Goal: Information Seeking & Learning: Learn about a topic

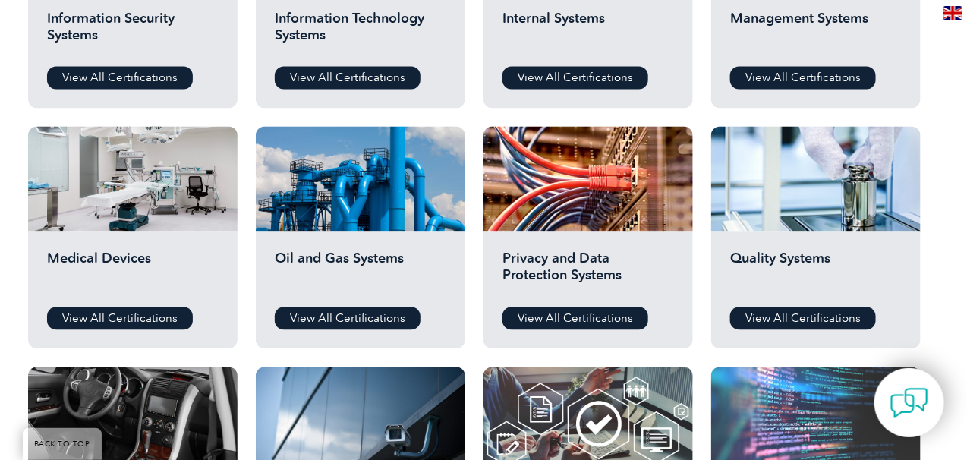
scroll to position [911, 0]
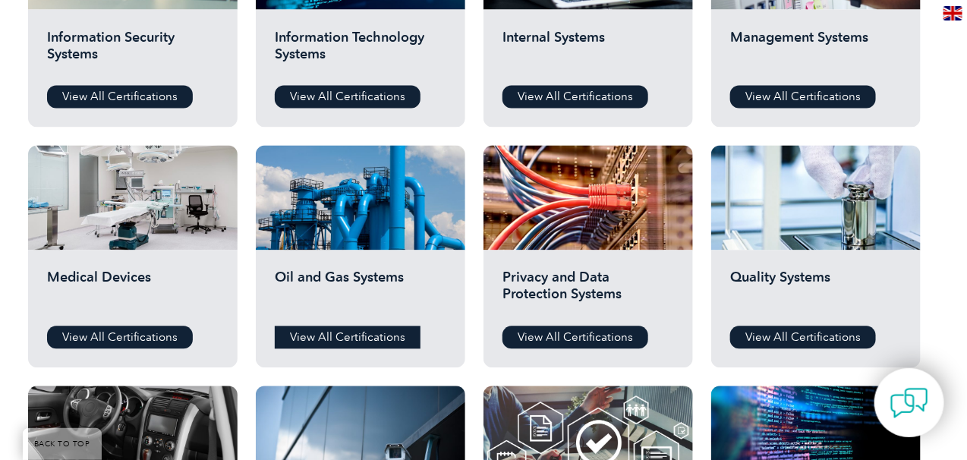
click at [365, 342] on link "View All Certifications" at bounding box center [348, 337] width 146 height 23
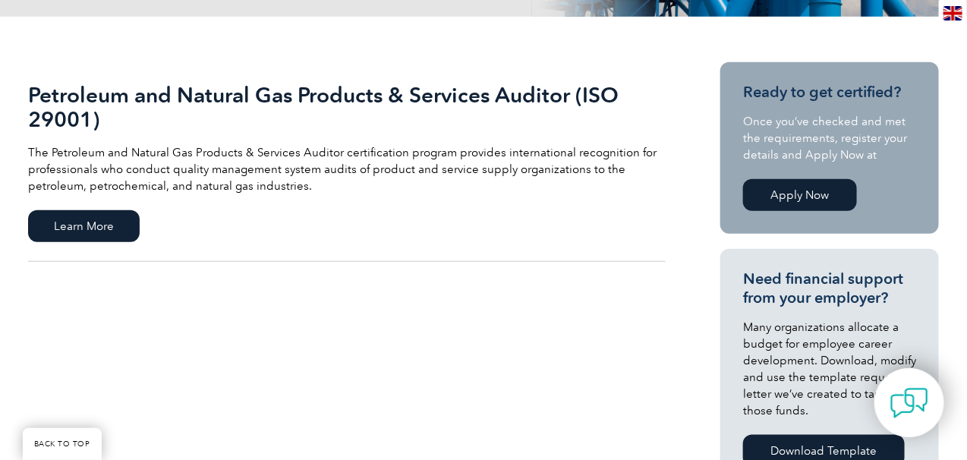
scroll to position [304, 0]
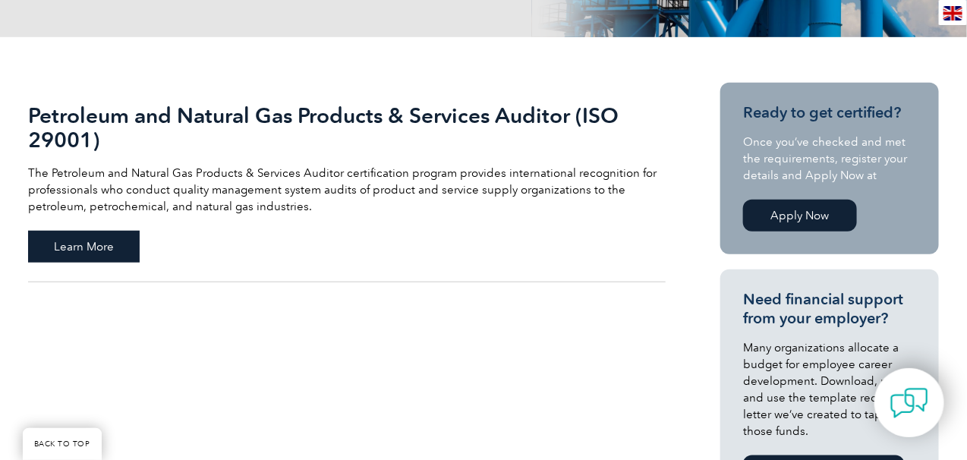
click at [111, 253] on span "Learn More" at bounding box center [84, 247] width 112 height 32
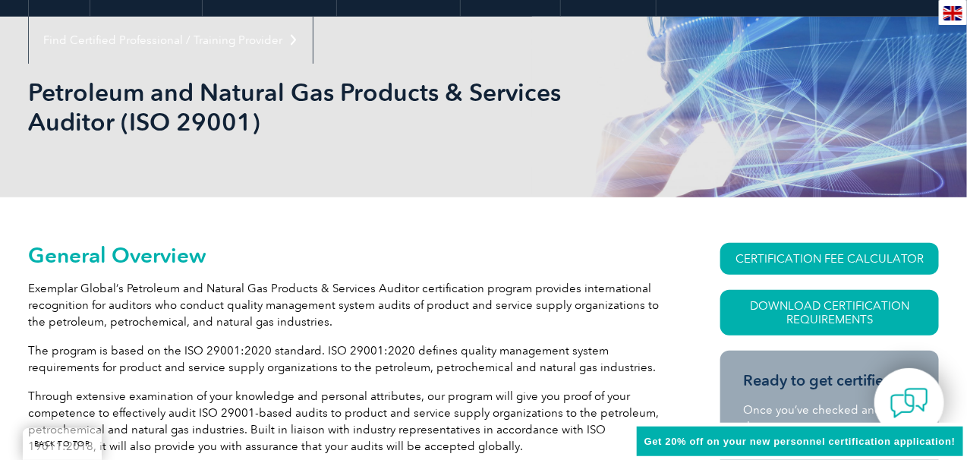
scroll to position [228, 0]
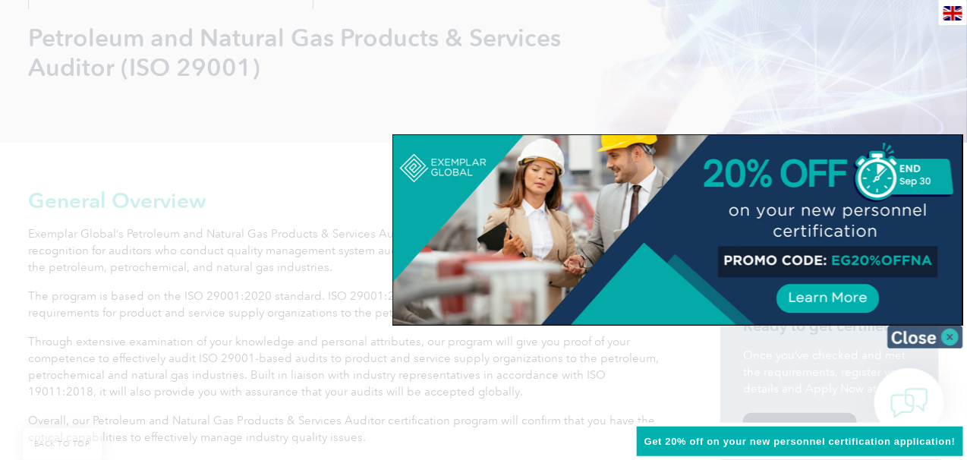
click at [950, 336] on img at bounding box center [925, 337] width 76 height 23
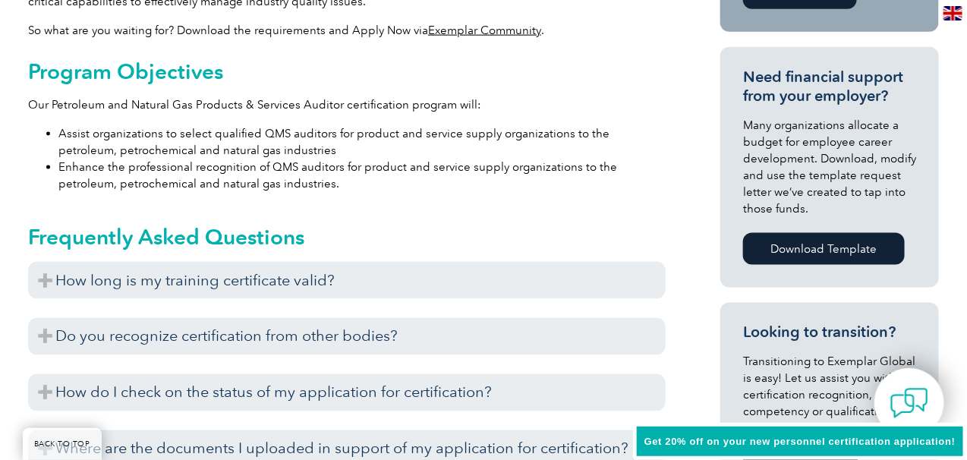
scroll to position [683, 0]
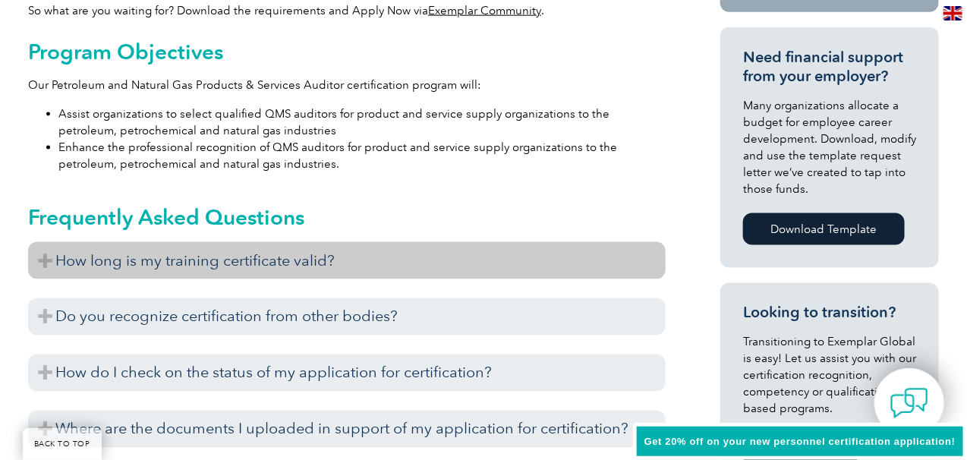
click at [42, 260] on h3 "How long is my training certificate valid?" at bounding box center [346, 260] width 637 height 37
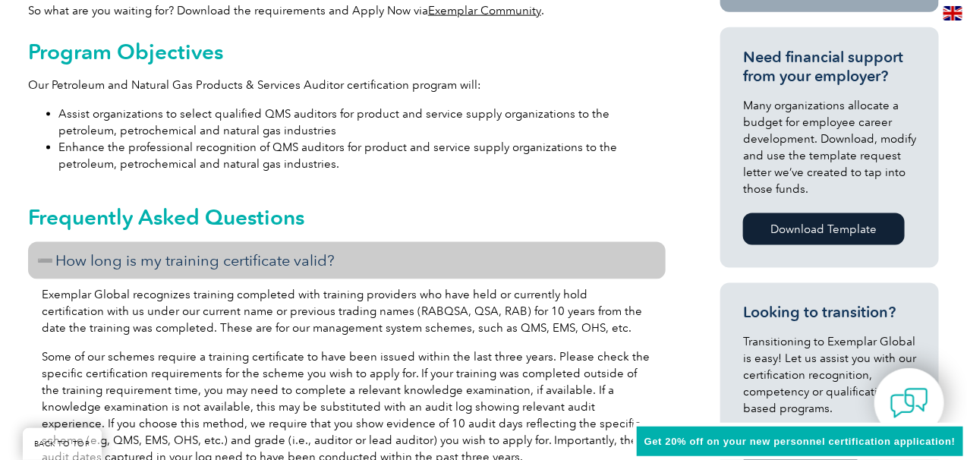
click at [42, 260] on h3 "How long is my training certificate valid?" at bounding box center [346, 260] width 637 height 37
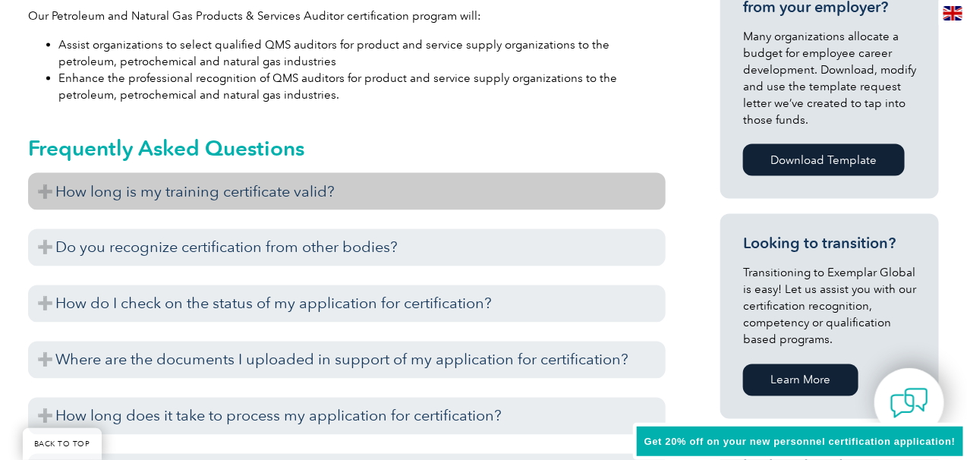
scroll to position [835, 0]
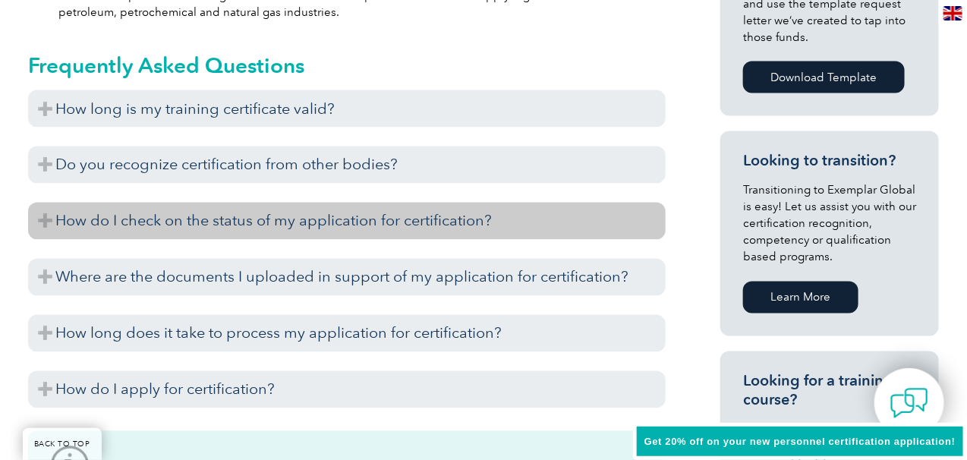
click at [40, 225] on h3 "How do I check on the status of my application for certification?" at bounding box center [346, 221] width 637 height 37
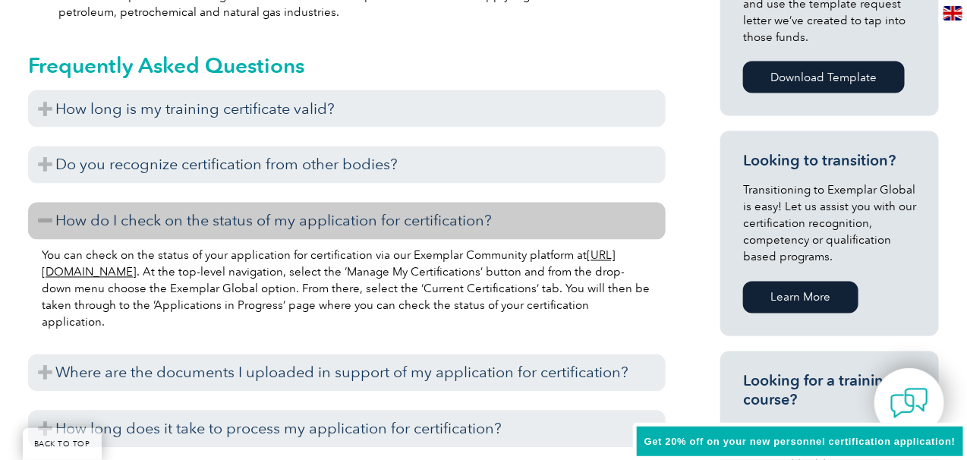
click at [42, 222] on h3 "How do I check on the status of my application for certification?" at bounding box center [346, 221] width 637 height 37
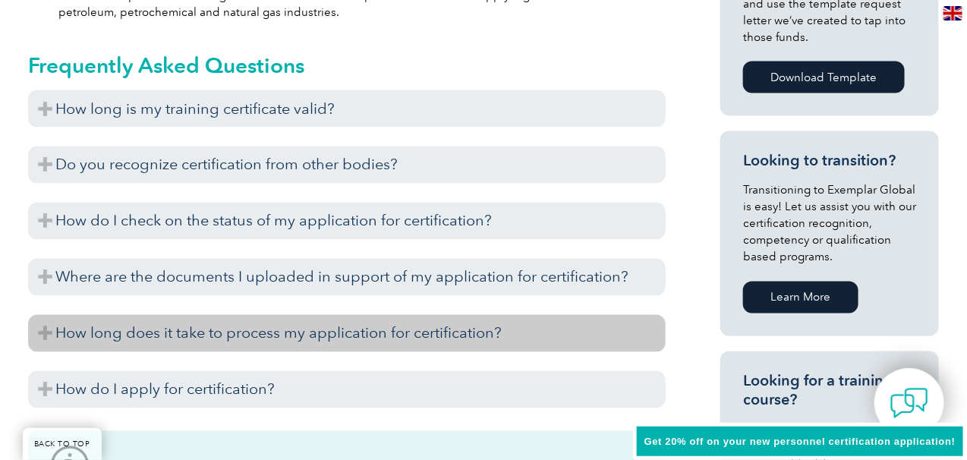
click at [49, 333] on h3 "How long does it take to process my application for certification?" at bounding box center [346, 333] width 637 height 37
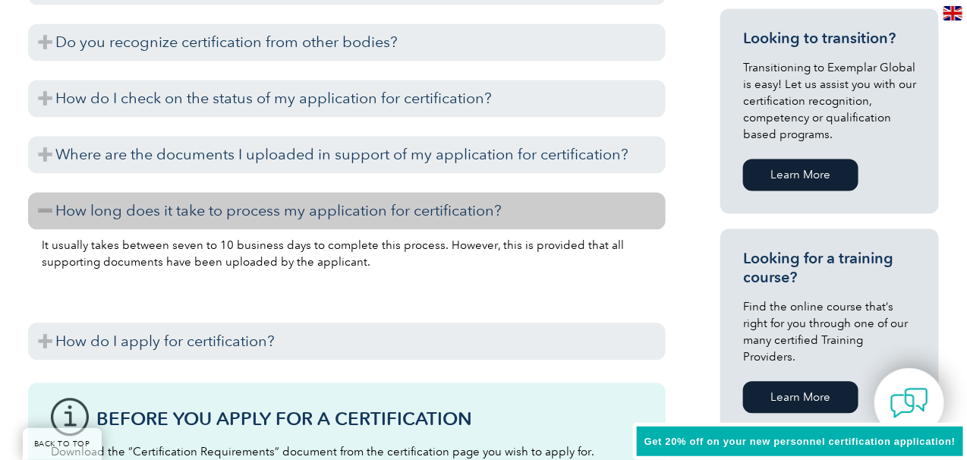
scroll to position [987, 0]
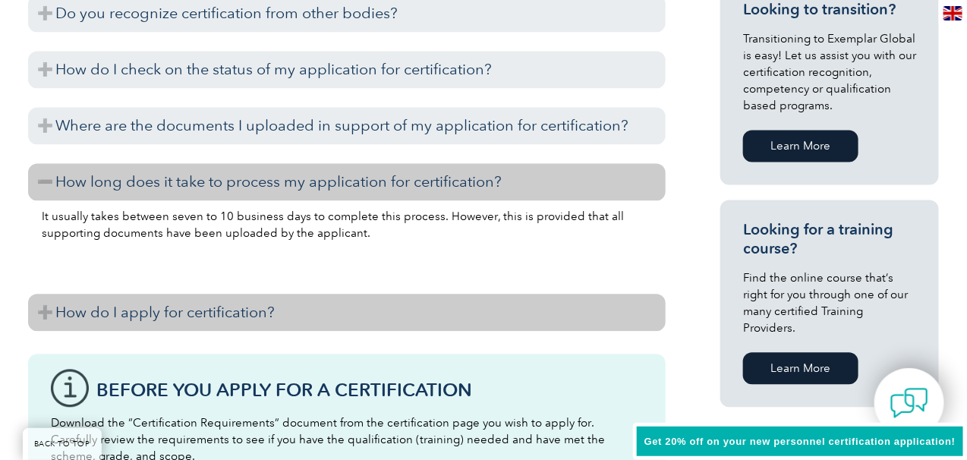
click at [48, 318] on h3 "How do I apply for certification?" at bounding box center [346, 312] width 637 height 37
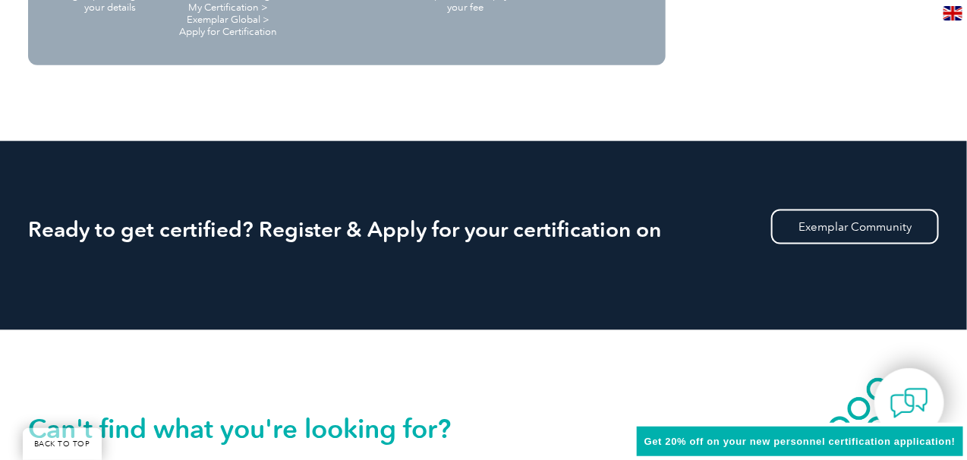
scroll to position [2504, 0]
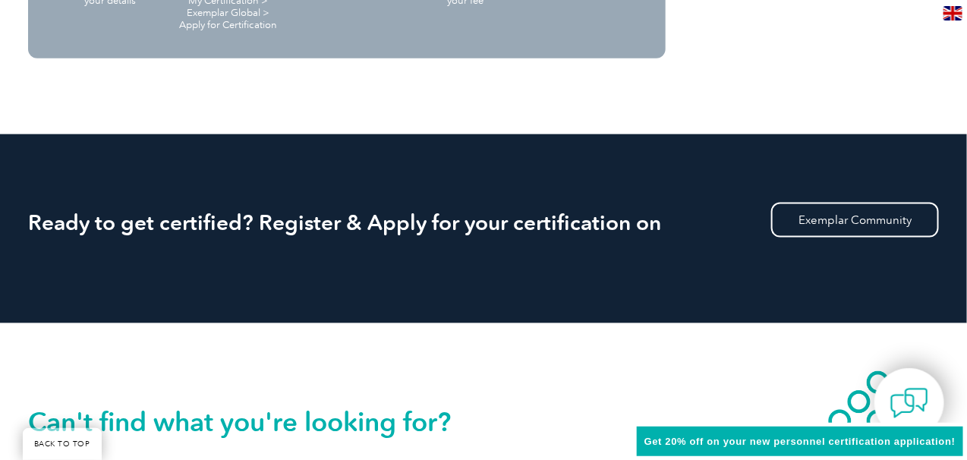
drag, startPoint x: 710, startPoint y: 442, endPoint x: 691, endPoint y: 434, distance: 20.4
click at [691, 434] on div "Get 20% off on your new personnel certification application!" at bounding box center [800, 442] width 334 height 38
click at [723, 446] on div "Get 20% off on your new personnel certification application!" at bounding box center [800, 442] width 334 height 38
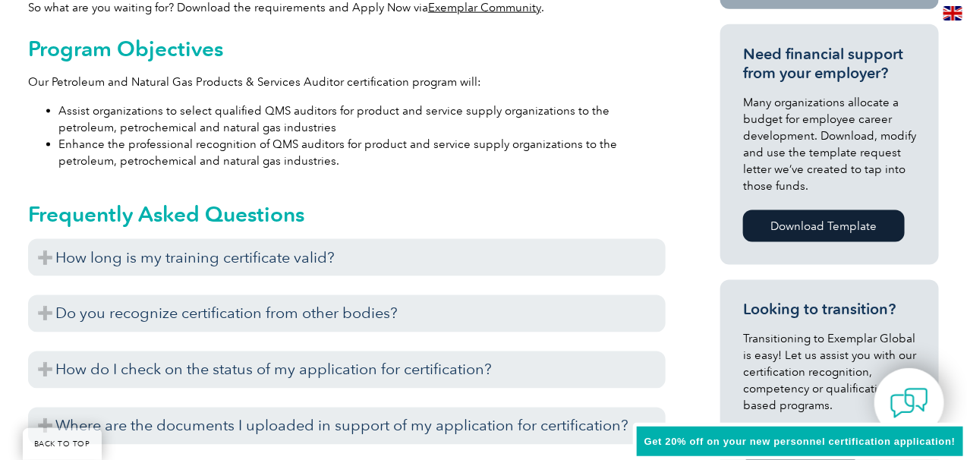
scroll to position [683, 0]
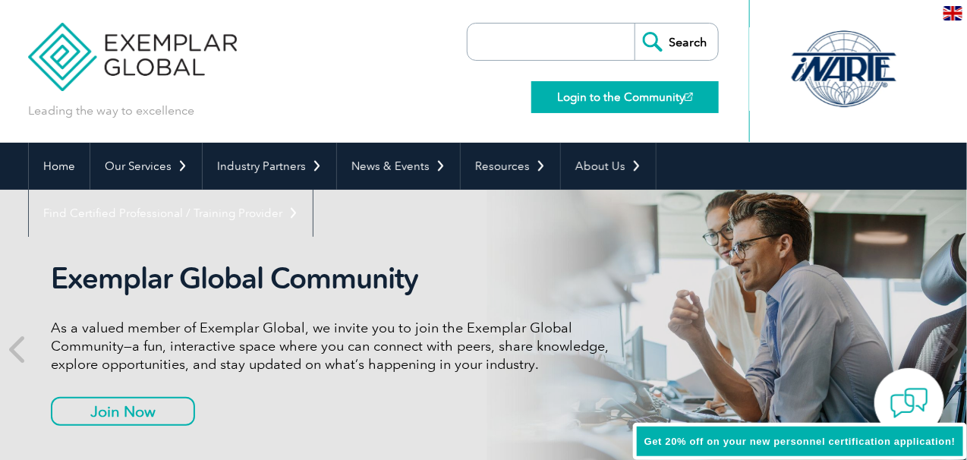
click at [574, 93] on link "Login to the Community" at bounding box center [624, 97] width 187 height 32
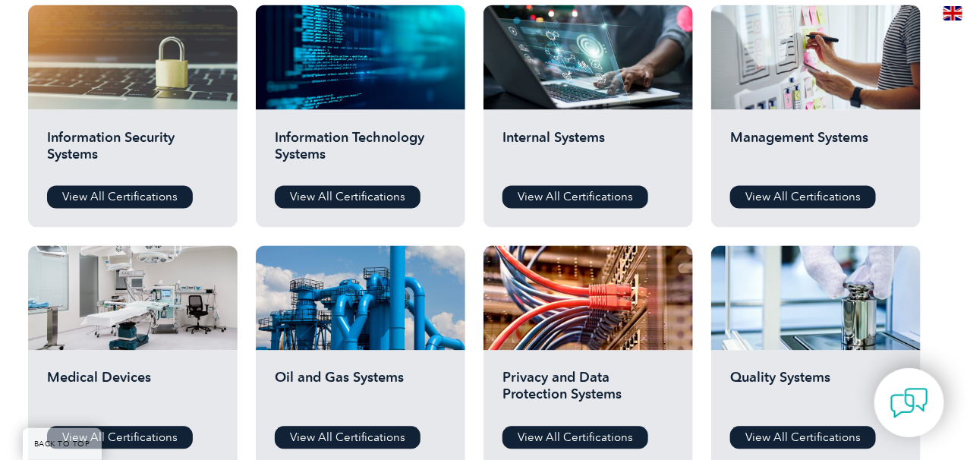
scroll to position [835, 0]
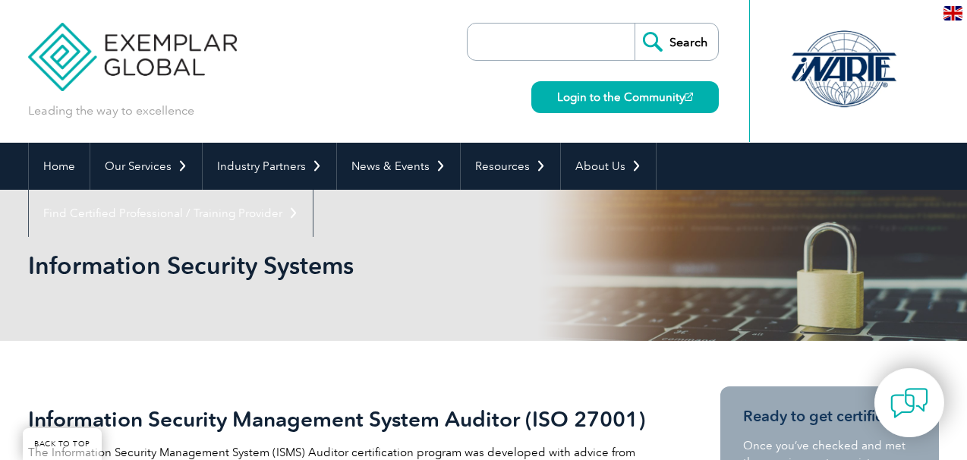
scroll to position [304, 0]
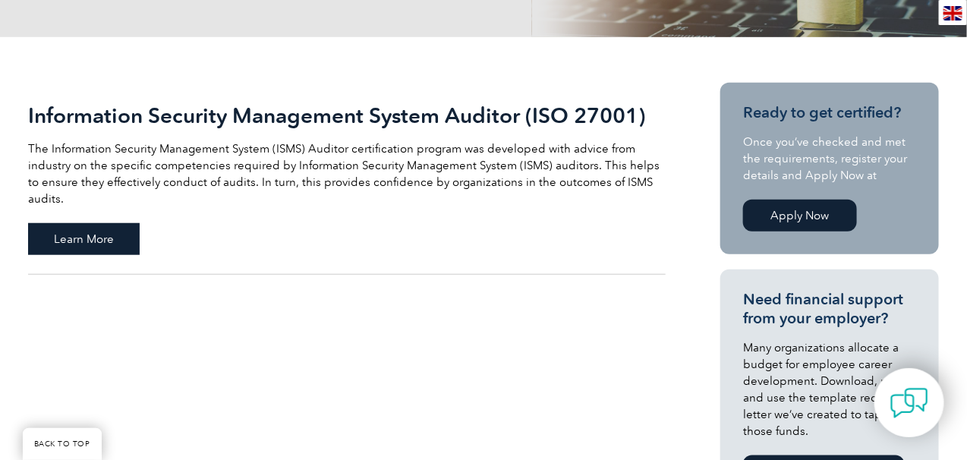
click at [111, 223] on span "Learn More" at bounding box center [84, 239] width 112 height 32
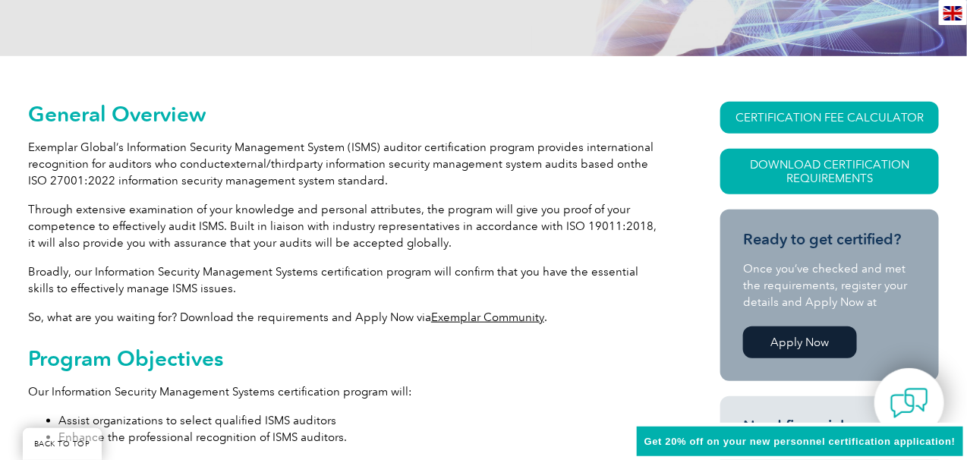
scroll to position [335, 0]
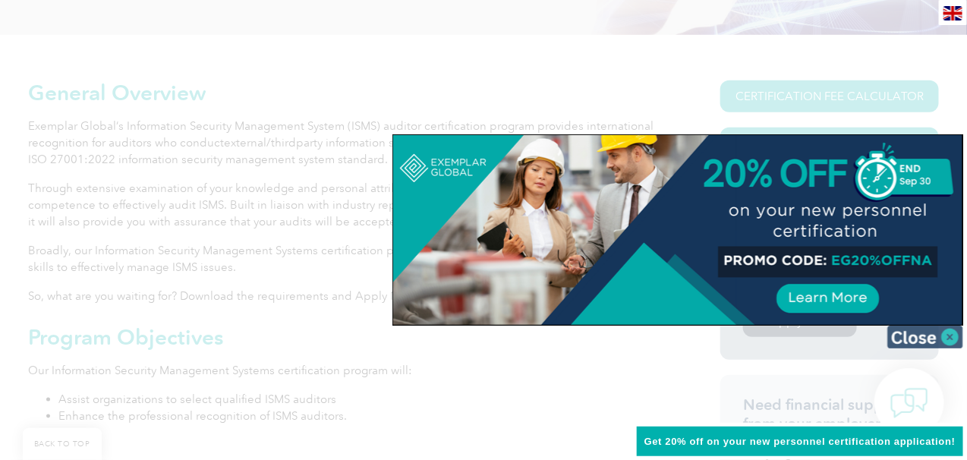
click at [943, 336] on img at bounding box center [925, 337] width 76 height 23
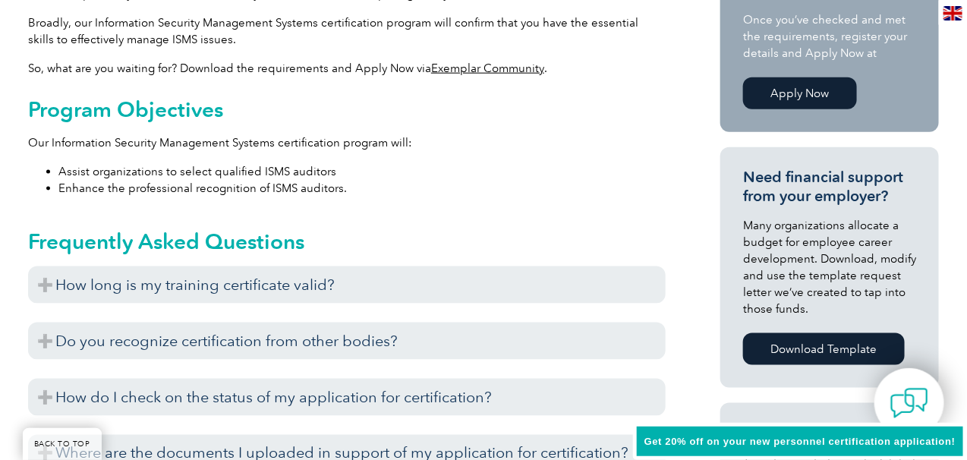
scroll to position [411, 0]
